Goal: Task Accomplishment & Management: Manage account settings

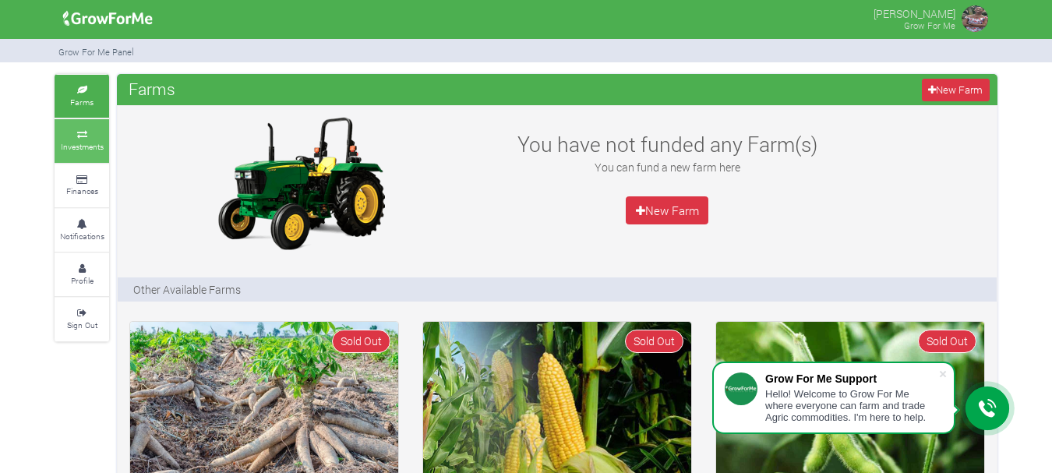
click at [86, 141] on small "Investments" at bounding box center [82, 146] width 43 height 11
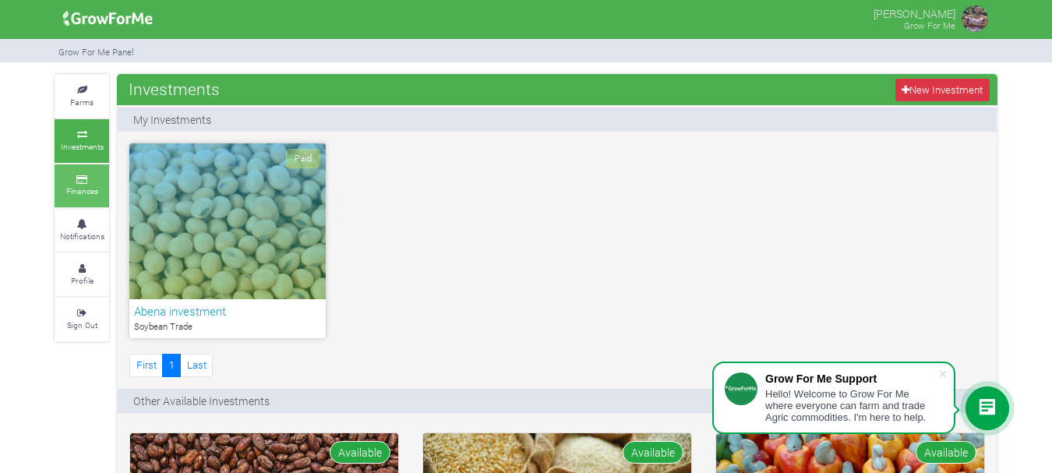
click at [67, 183] on link "Finances" at bounding box center [82, 185] width 55 height 43
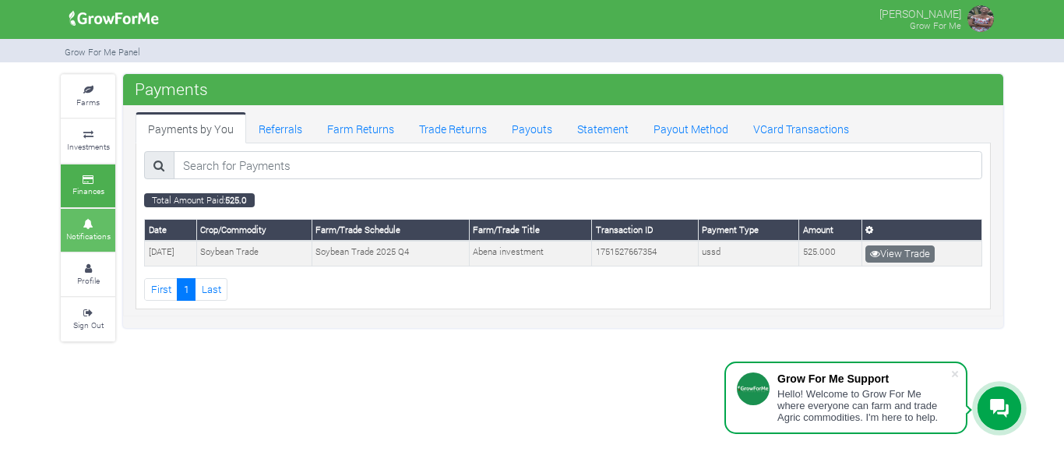
click at [89, 231] on small "Notifications" at bounding box center [88, 236] width 44 height 11
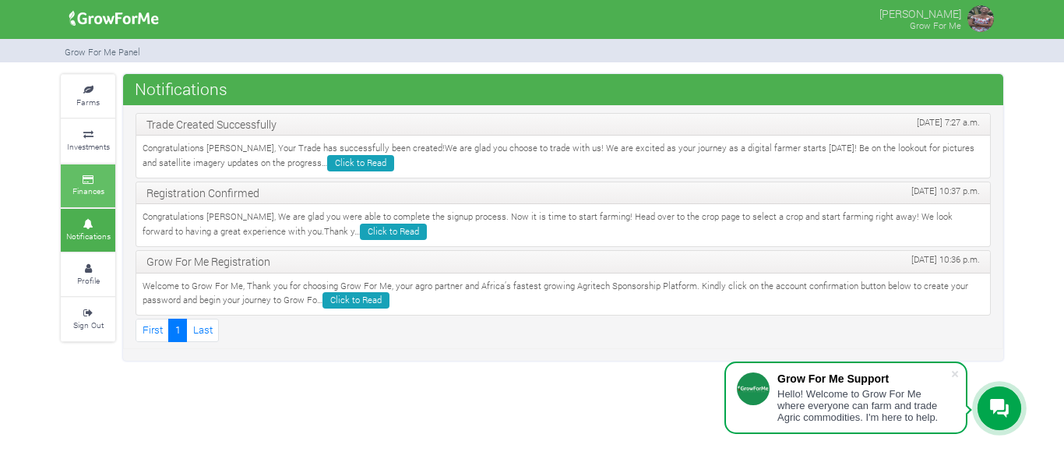
click at [82, 182] on icon at bounding box center [88, 180] width 47 height 8
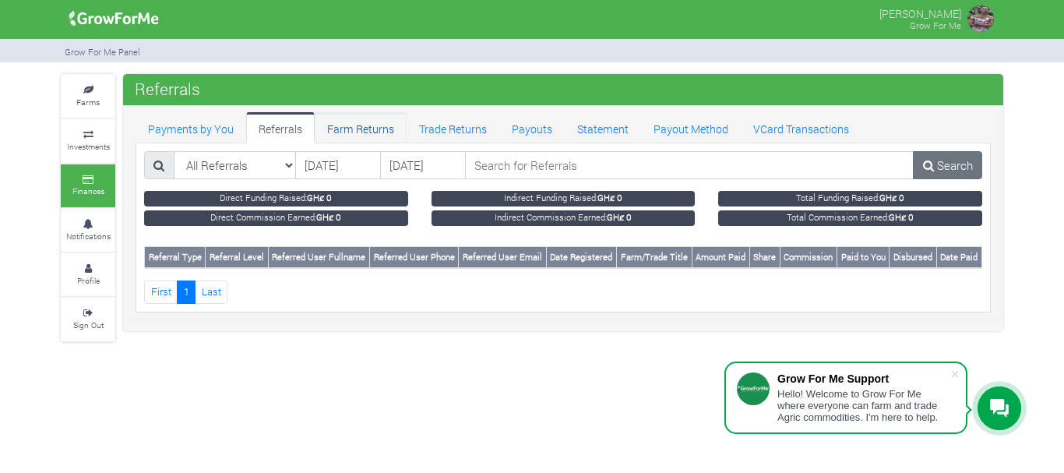
click at [365, 127] on link "Farm Returns" at bounding box center [361, 127] width 92 height 31
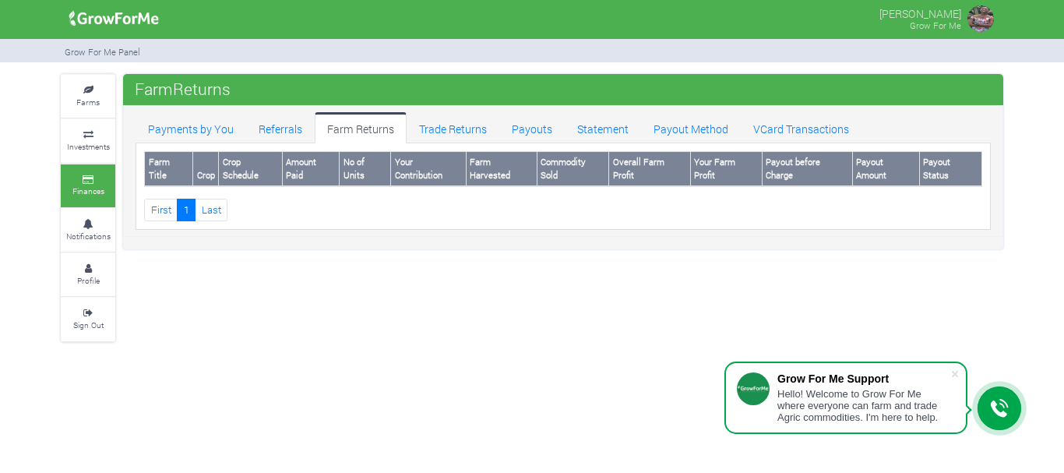
click at [439, 120] on link "Trade Returns" at bounding box center [453, 127] width 93 height 31
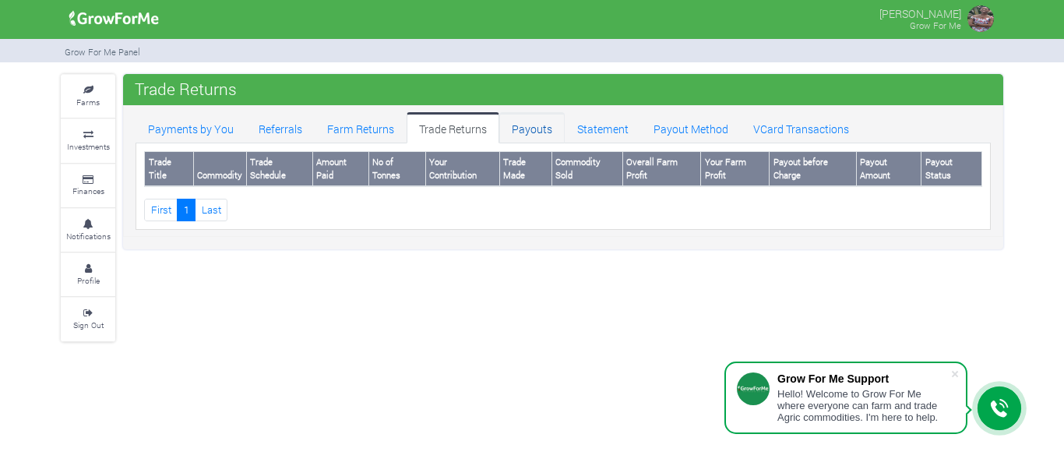
click at [528, 118] on link "Payouts" at bounding box center [531, 127] width 65 height 31
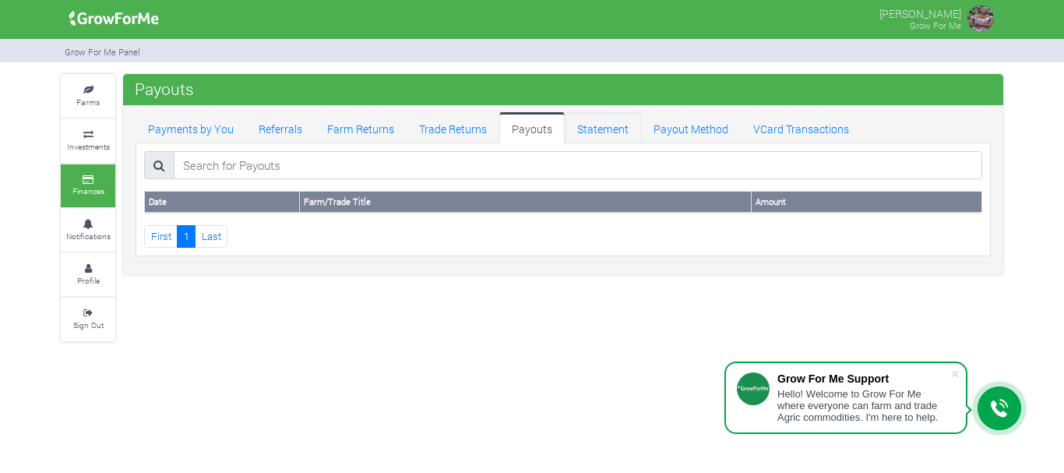
click at [585, 132] on link "Statement" at bounding box center [603, 127] width 76 height 31
